Goal: Find specific page/section: Find specific page/section

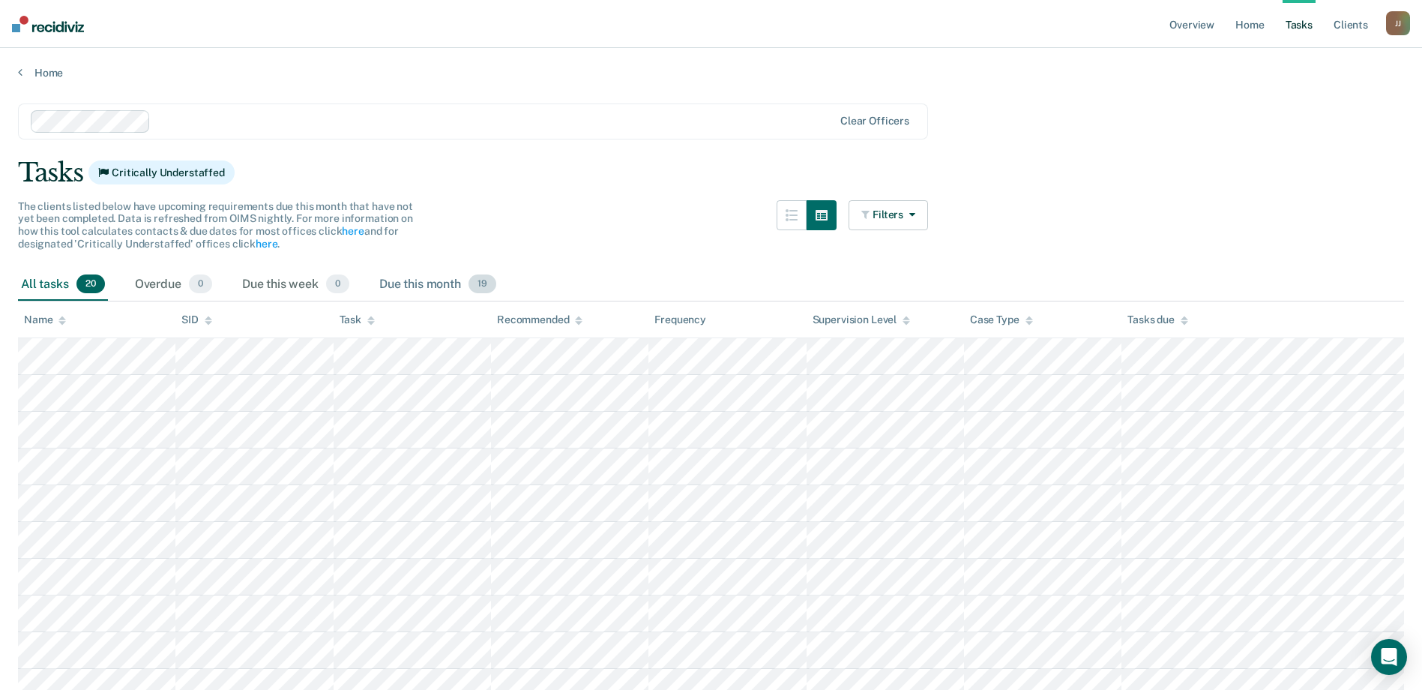
click at [455, 282] on div "Due this month 19" at bounding box center [437, 284] width 123 height 33
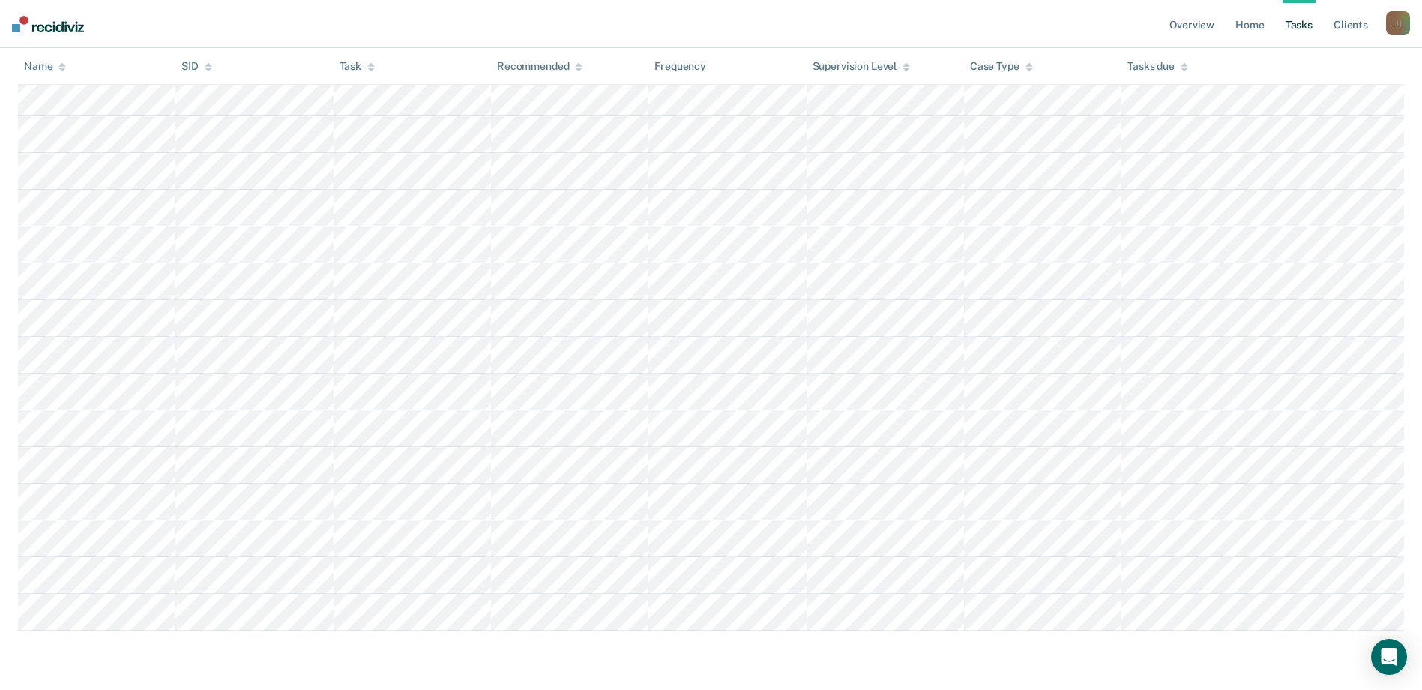
scroll to position [415, 0]
click at [1171, 679] on main "Clear officers Tasks Critically Understaffed The clients listed below have upco…" at bounding box center [711, 179] width 1422 height 1012
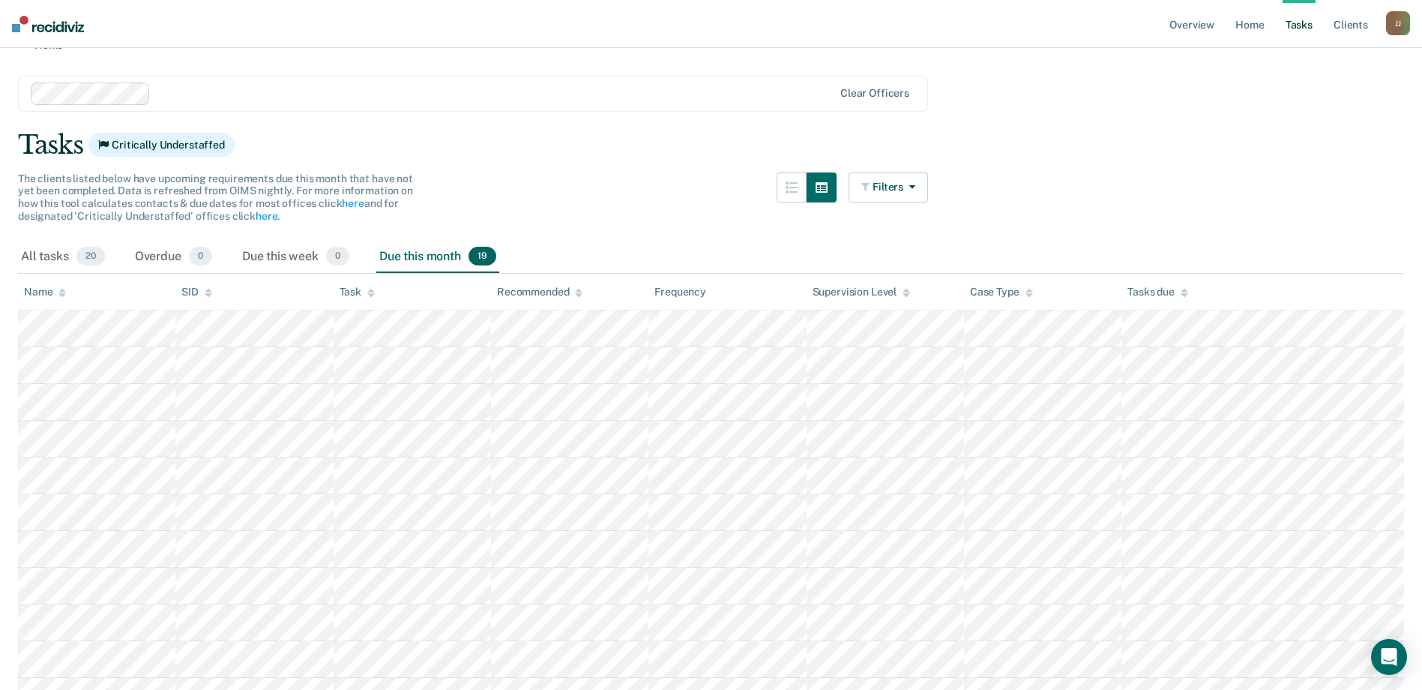
scroll to position [0, 0]
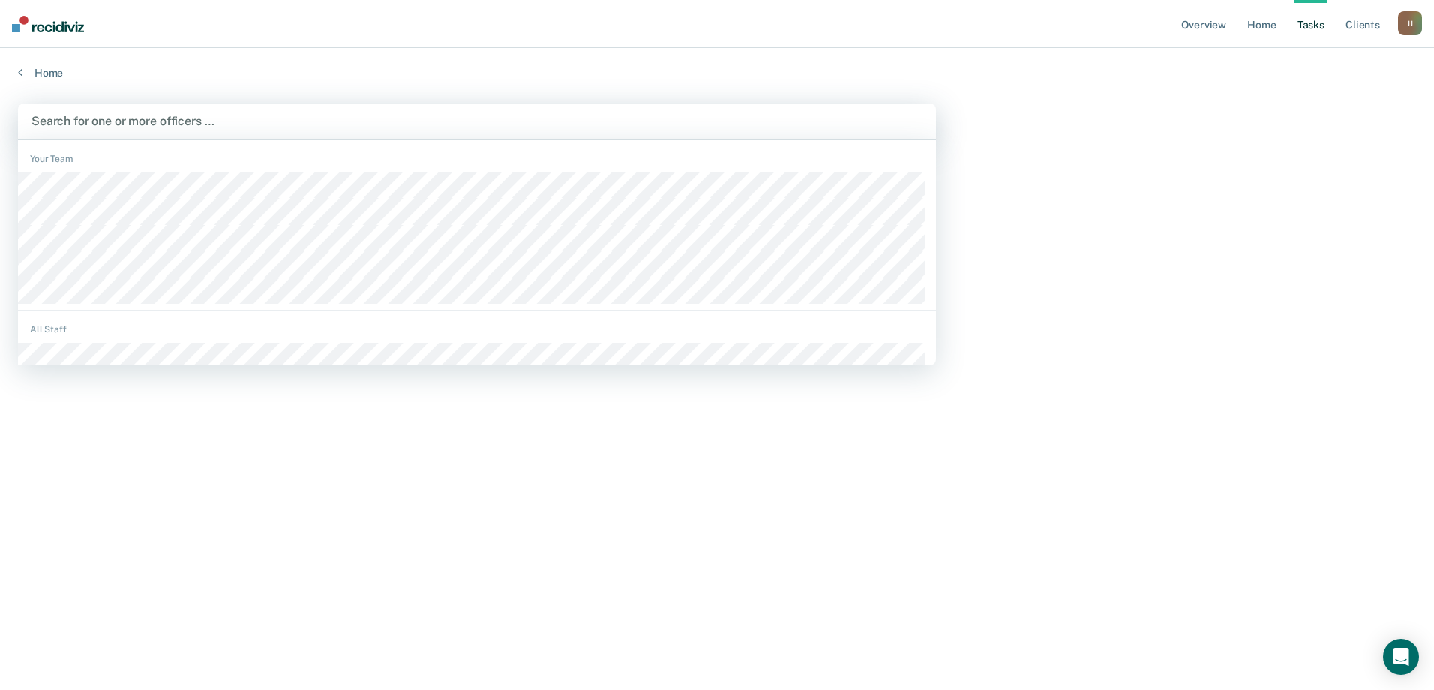
click at [83, 121] on div at bounding box center [476, 120] width 891 height 17
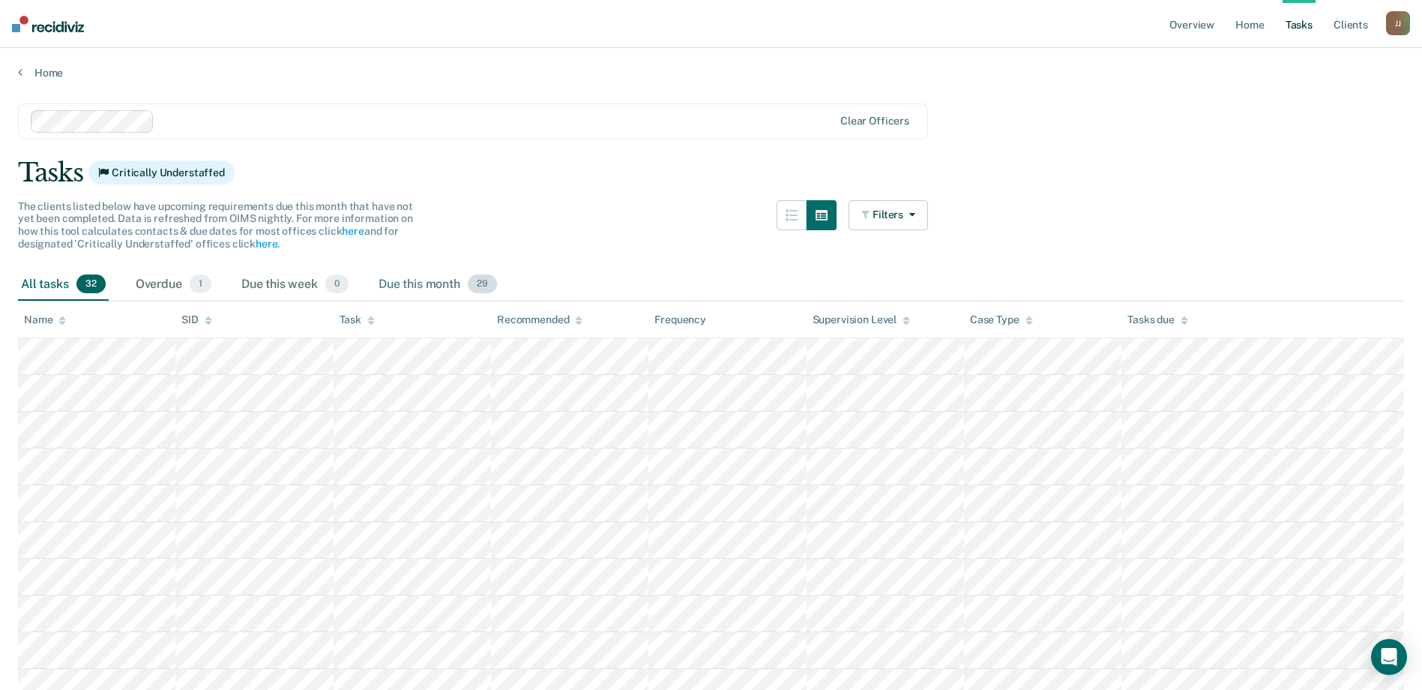
click at [446, 286] on div "Due this month 29" at bounding box center [438, 284] width 124 height 33
click at [1221, 163] on div "Tasks Critically Understaffed" at bounding box center [711, 172] width 1386 height 31
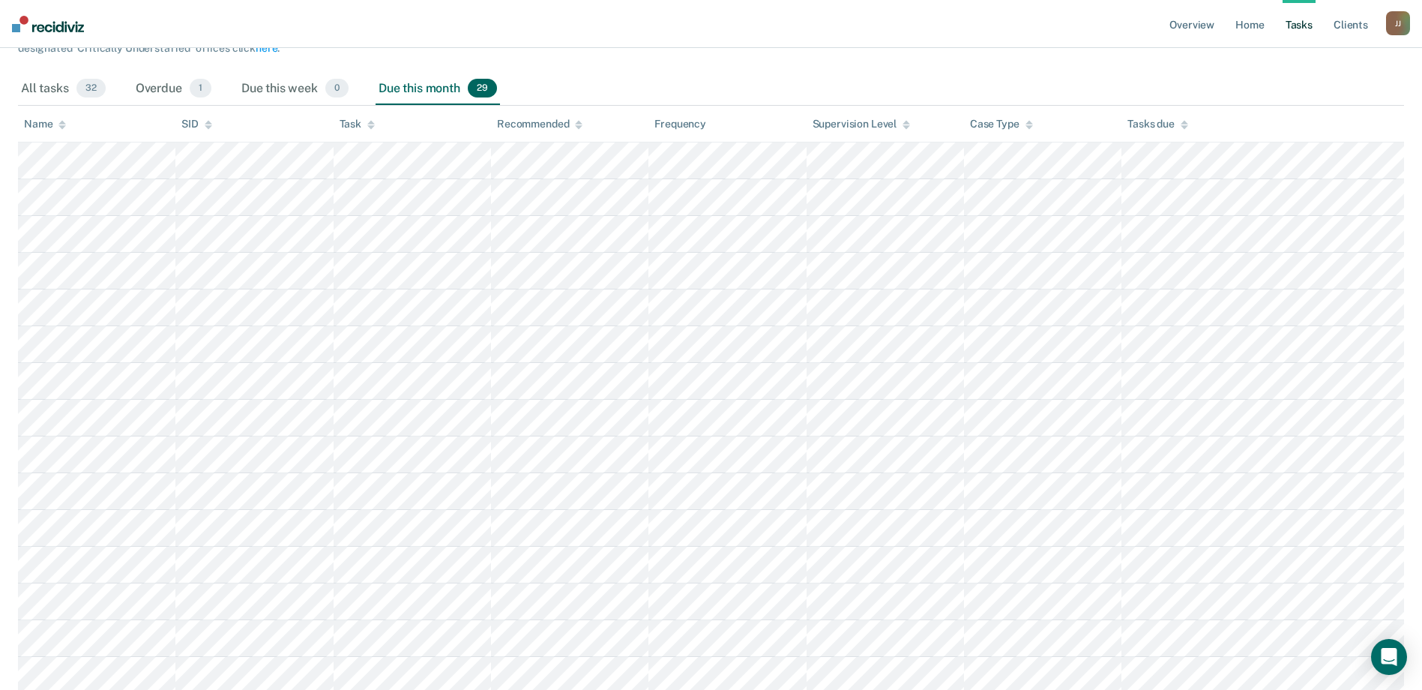
scroll to position [774, 0]
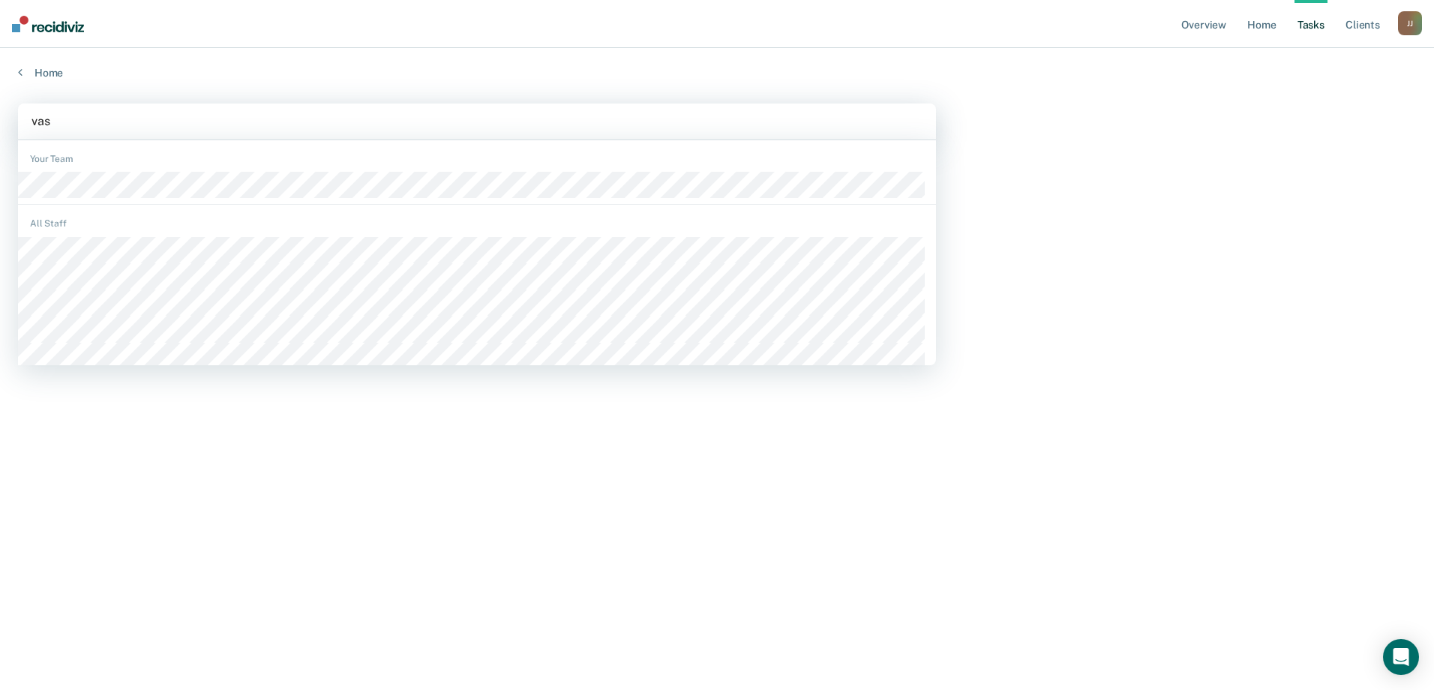
type input "vasq"
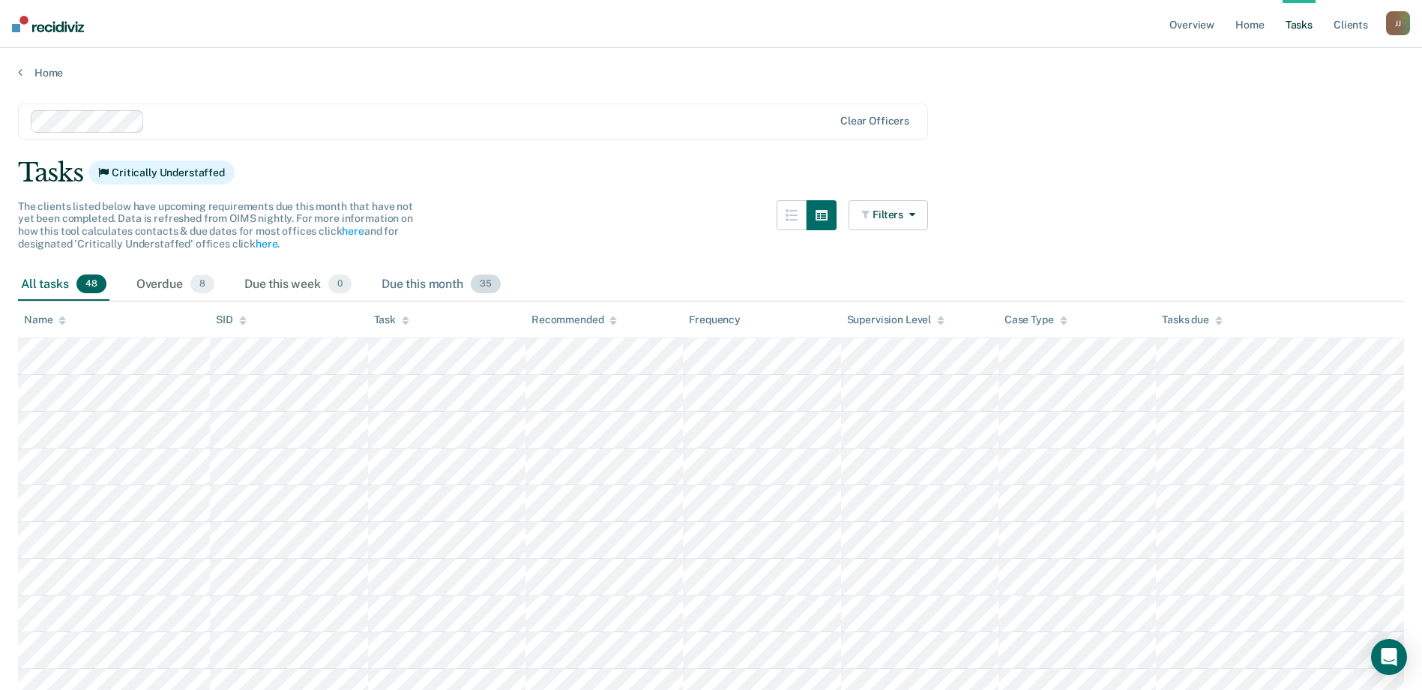
click at [433, 287] on div "Due this month 35" at bounding box center [441, 284] width 125 height 33
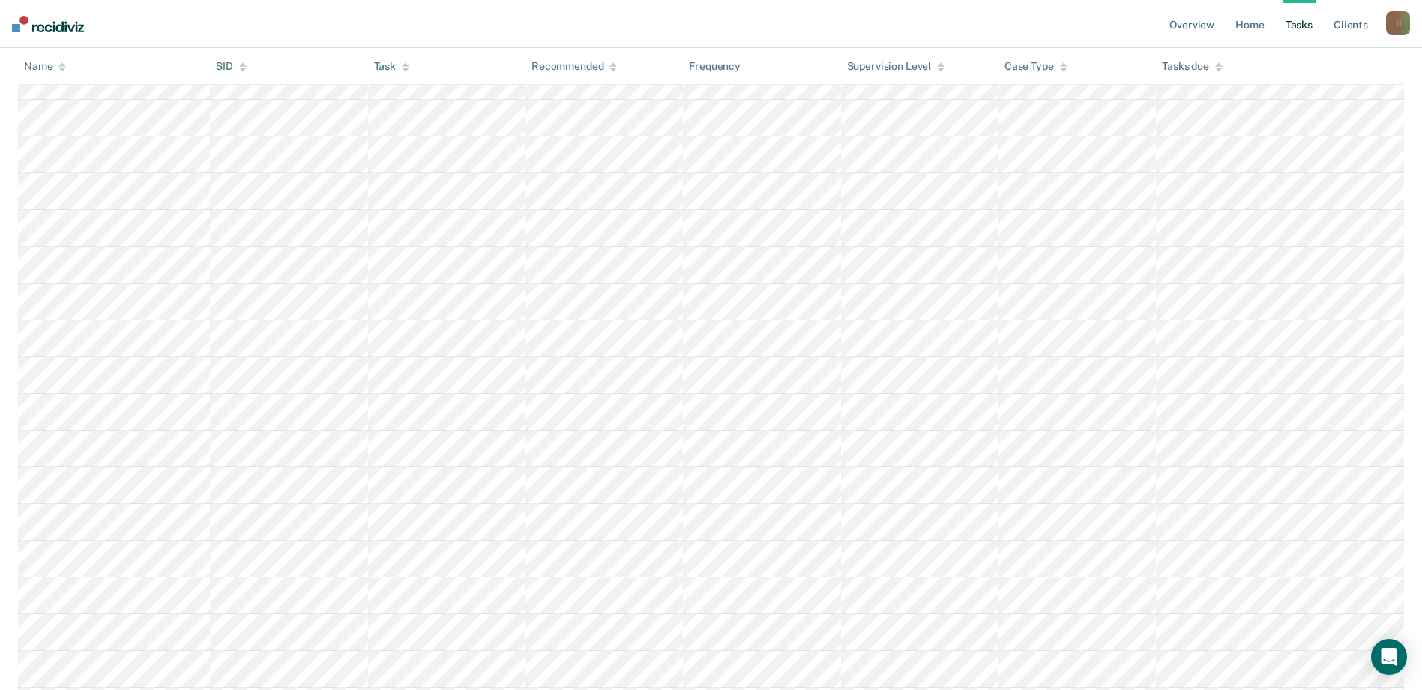
scroll to position [994, 0]
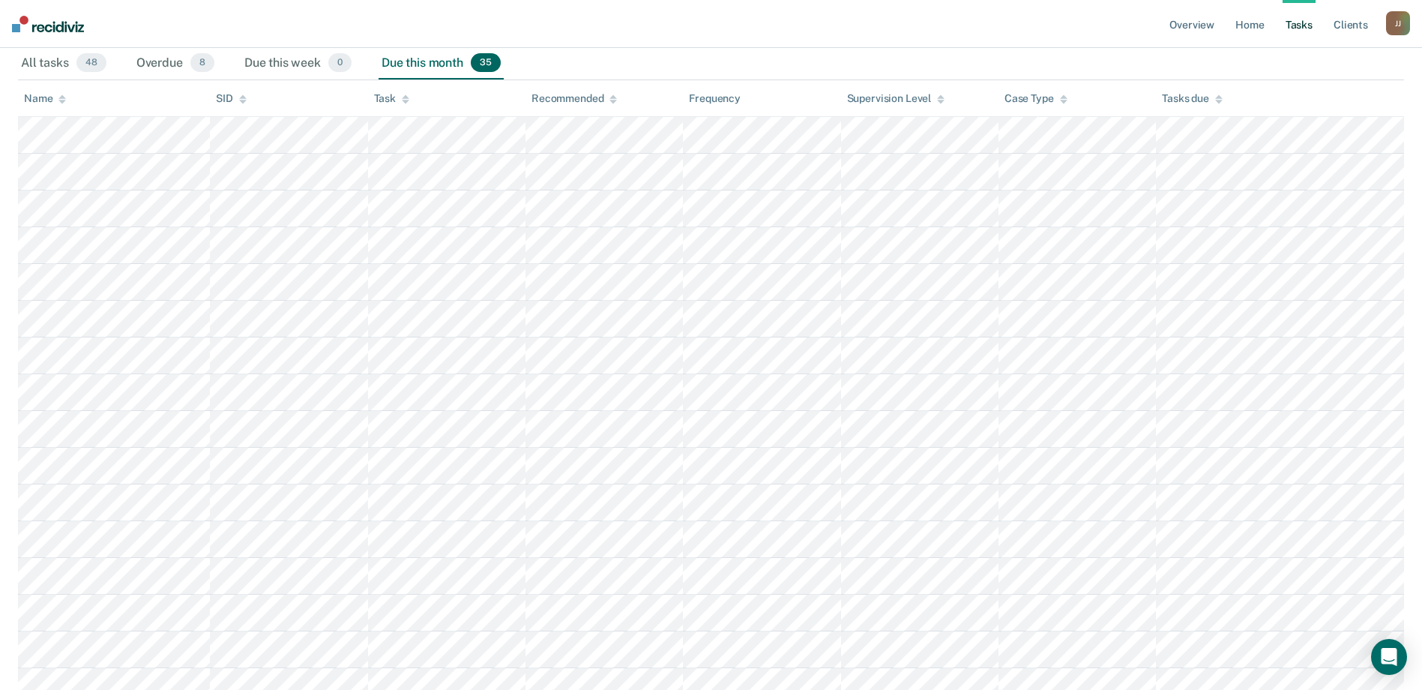
scroll to position [0, 0]
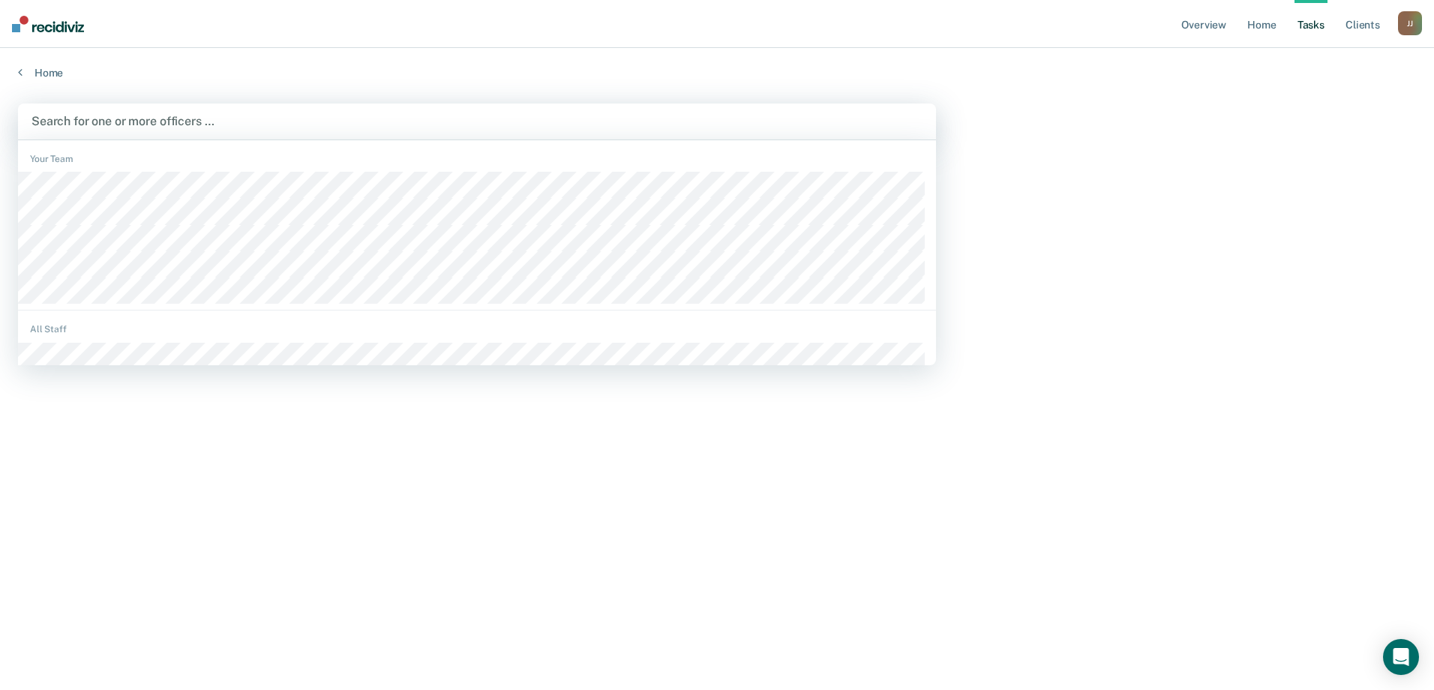
click at [127, 121] on div at bounding box center [476, 120] width 891 height 17
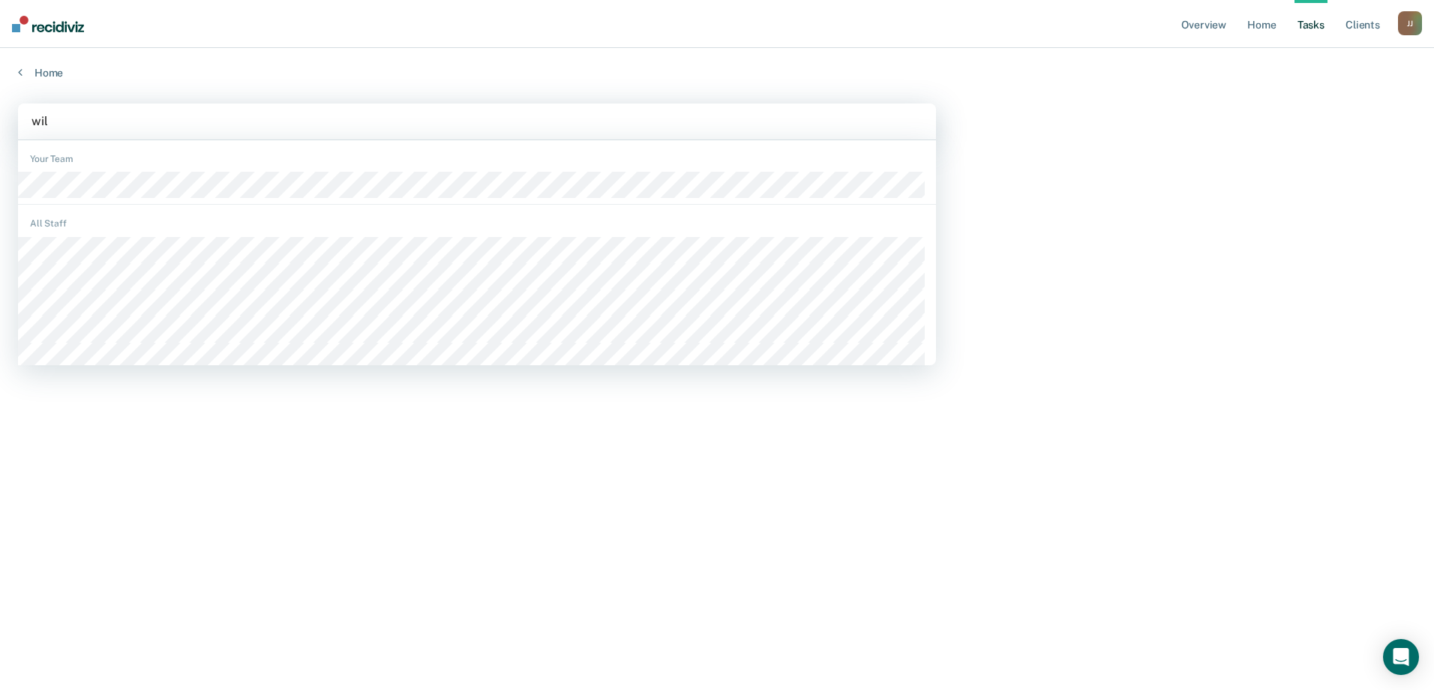
type input "will"
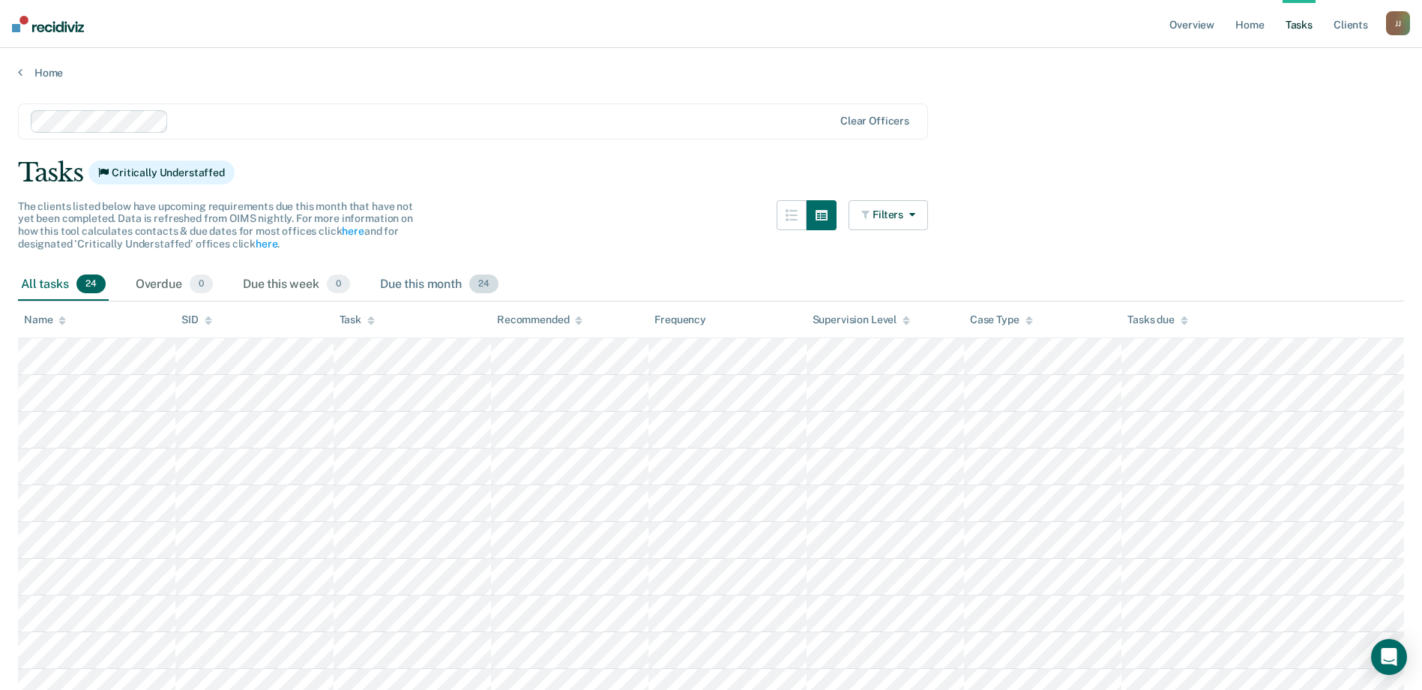
click at [438, 286] on div "Due this month 24" at bounding box center [439, 284] width 124 height 33
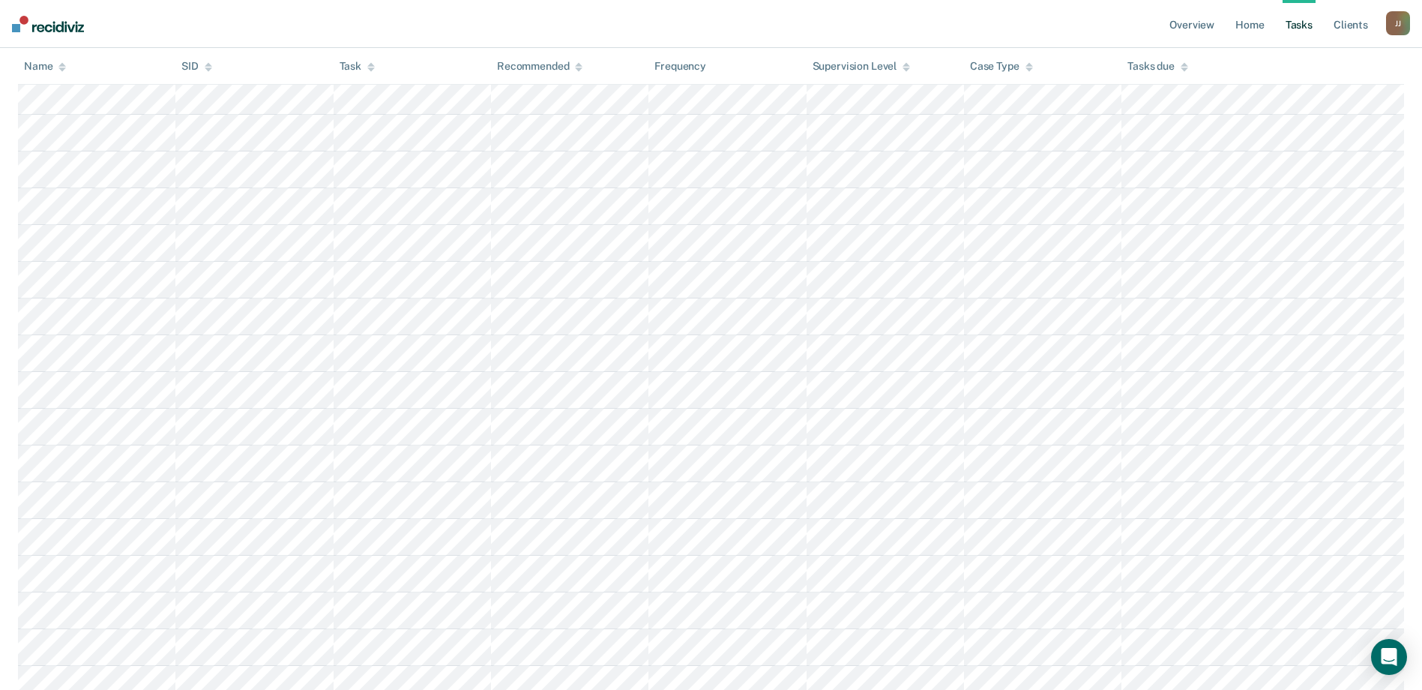
scroll to position [590, 0]
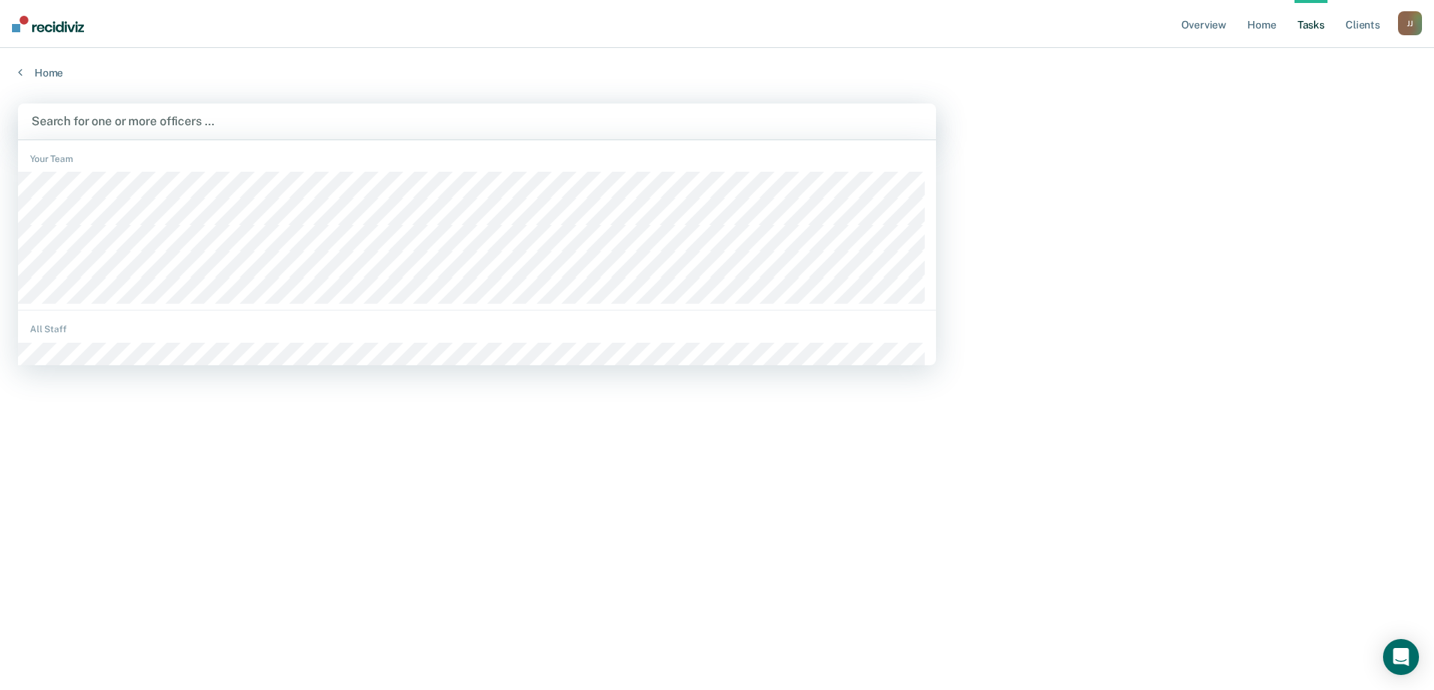
drag, startPoint x: 83, startPoint y: 112, endPoint x: 84, endPoint y: 133, distance: 21.0
click at [83, 120] on div "Search for one or more officers …" at bounding box center [477, 121] width 894 height 20
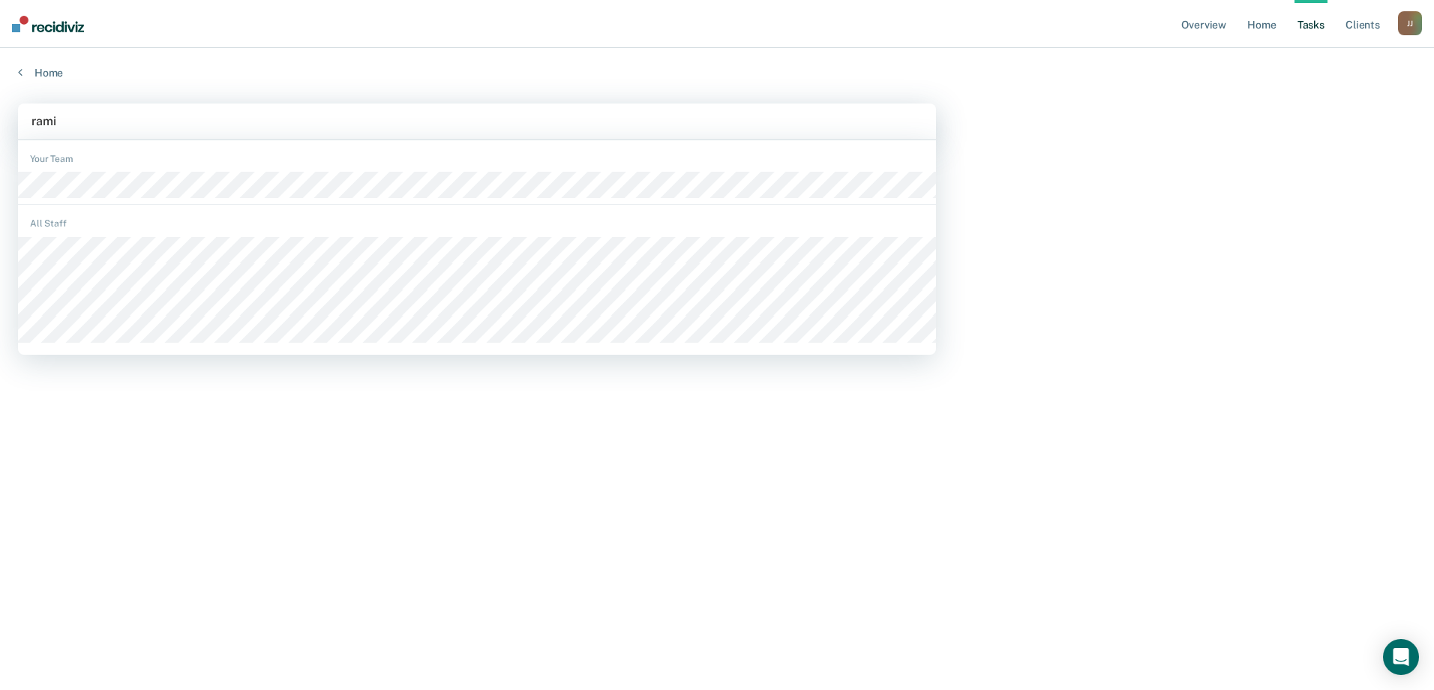
type input "ramir"
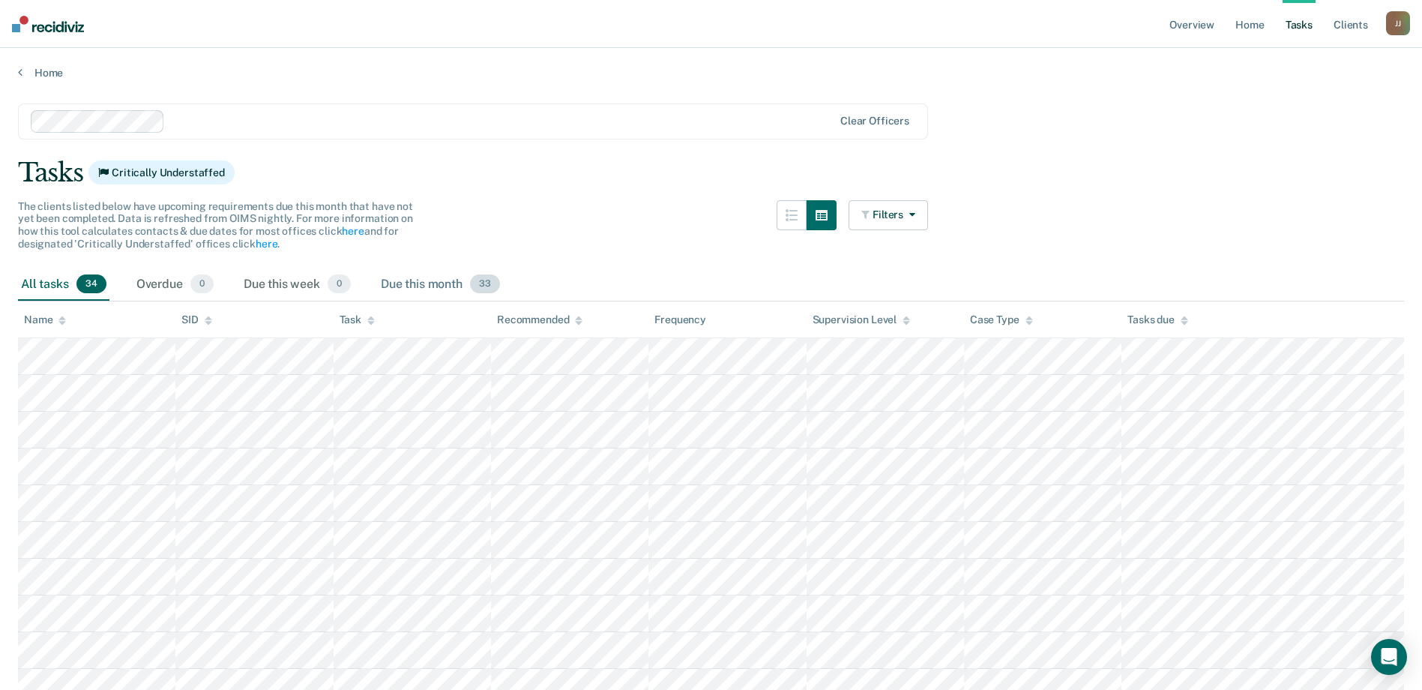
click at [457, 274] on div "Due this month 33" at bounding box center [440, 284] width 125 height 33
click at [460, 280] on div "Due this month 33" at bounding box center [440, 284] width 125 height 33
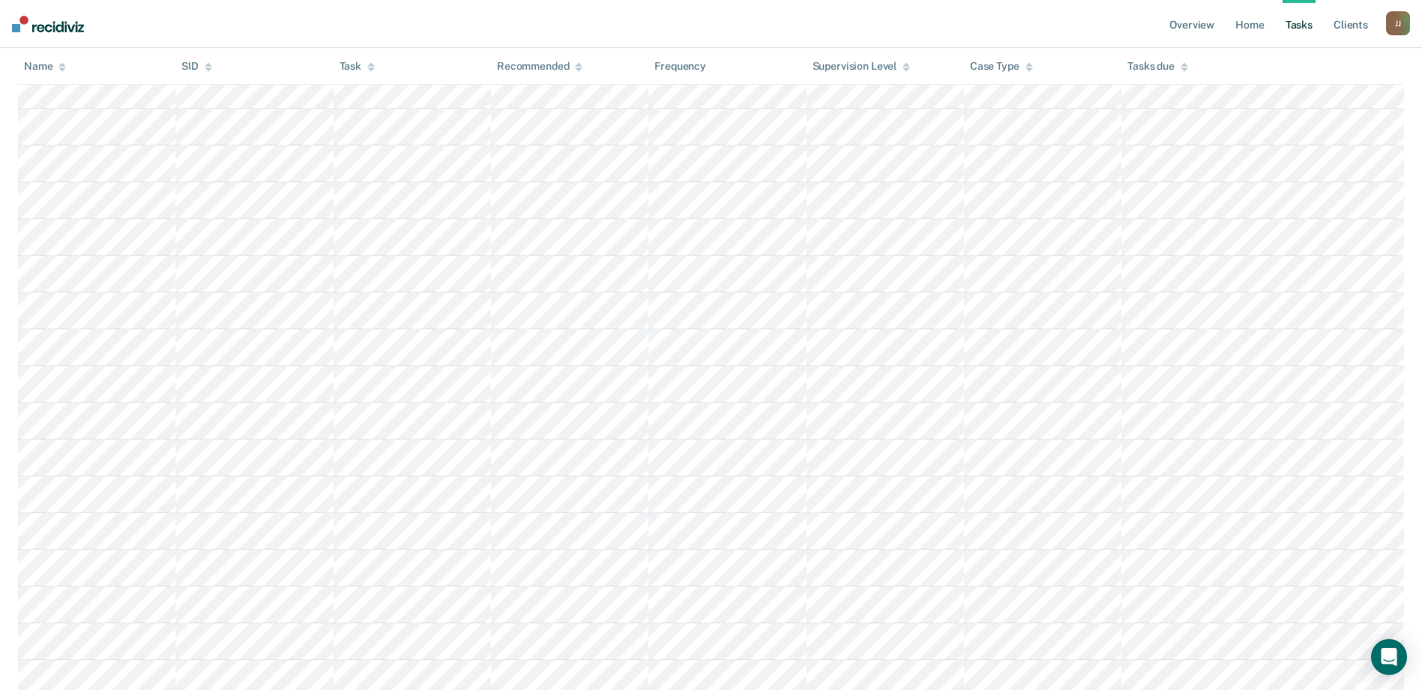
scroll to position [921, 0]
